Goal: Task Accomplishment & Management: Manage account settings

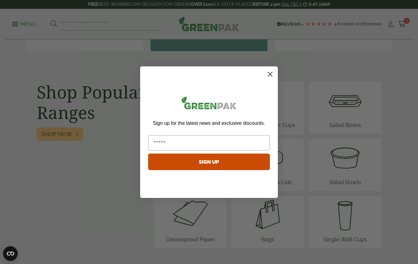
scroll to position [749, 0]
click at [263, 74] on div "Sign up for the latest news and exclusive discounts. SIGN UP" at bounding box center [208, 133] width 125 height 122
click at [272, 71] on circle "Close dialog" at bounding box center [270, 74] width 10 height 10
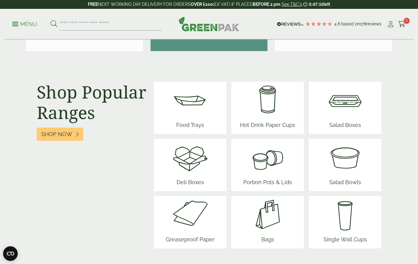
click at [283, 226] on div "Bags" at bounding box center [267, 222] width 72 height 52
click at [268, 220] on img at bounding box center [267, 214] width 37 height 37
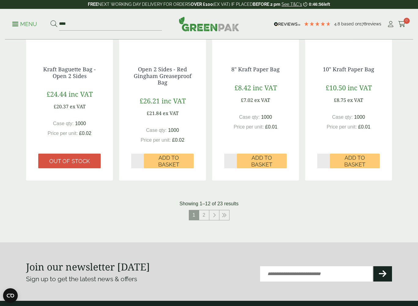
scroll to position [570, 0]
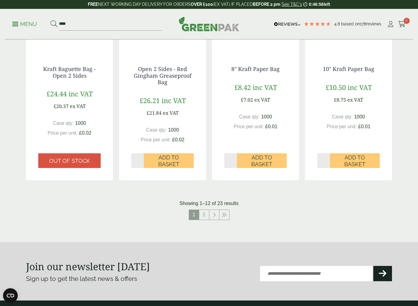
click at [198, 216] on span "1" at bounding box center [194, 215] width 10 height 10
click at [203, 212] on link "2" at bounding box center [204, 215] width 10 height 10
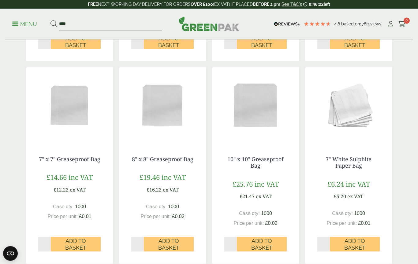
scroll to position [278, 0]
click at [387, 24] on icon at bounding box center [390, 24] width 8 height 6
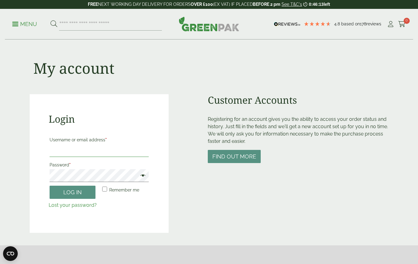
click at [105, 147] on input "Username or email address *" at bounding box center [99, 150] width 99 height 13
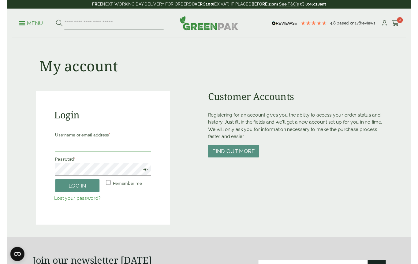
scroll to position [82, 0]
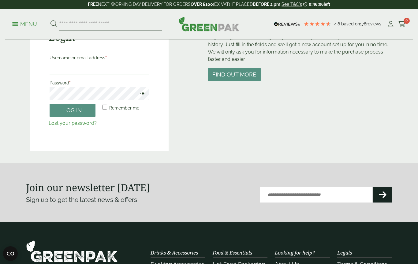
type input "**********"
click at [76, 114] on button "Log in" at bounding box center [73, 110] width 46 height 13
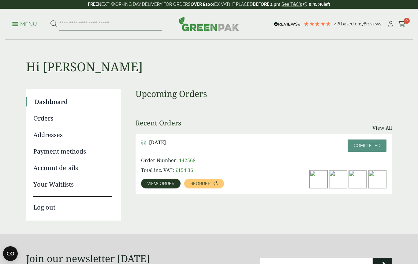
click at [165, 181] on span "View order" at bounding box center [160, 183] width 27 height 4
